Goal: Task Accomplishment & Management: Manage account settings

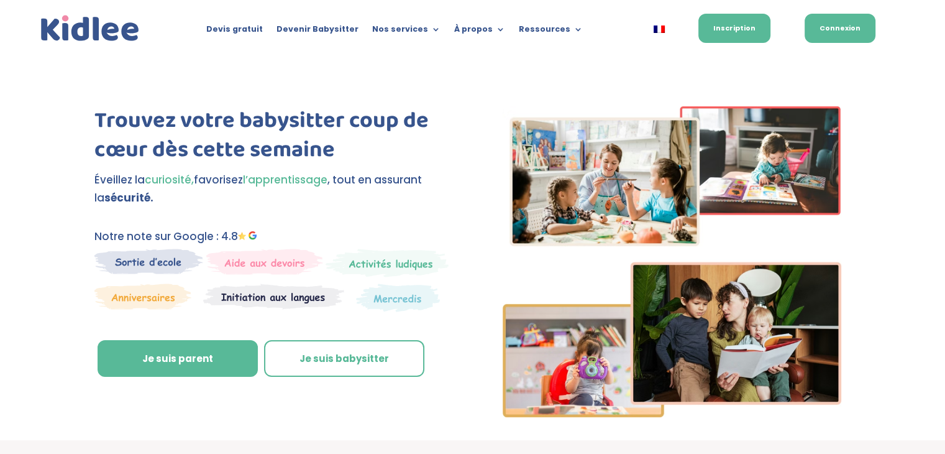
drag, startPoint x: 0, startPoint y: 0, endPoint x: 840, endPoint y: 28, distance: 840.6
click at [840, 28] on link "Connexion" at bounding box center [840, 28] width 71 height 29
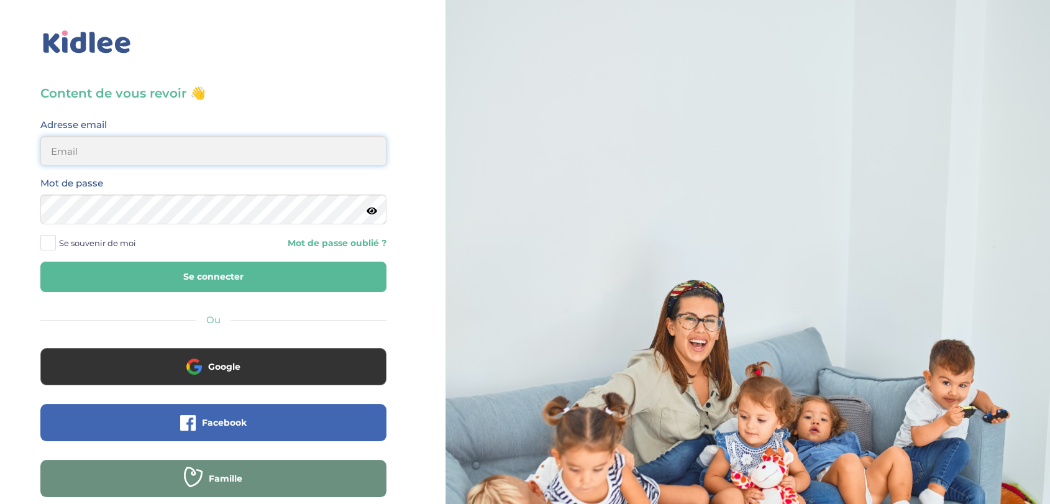
type input "[EMAIL_ADDRESS][DOMAIN_NAME]"
click at [348, 293] on div "Content de vous revoir 👋 Avant de poursuivre veuillez vérifier que tous les cha…" at bounding box center [213, 336] width 346 height 503
click at [338, 290] on button "Se connecter" at bounding box center [213, 277] width 346 height 30
